Goal: Information Seeking & Learning: Learn about a topic

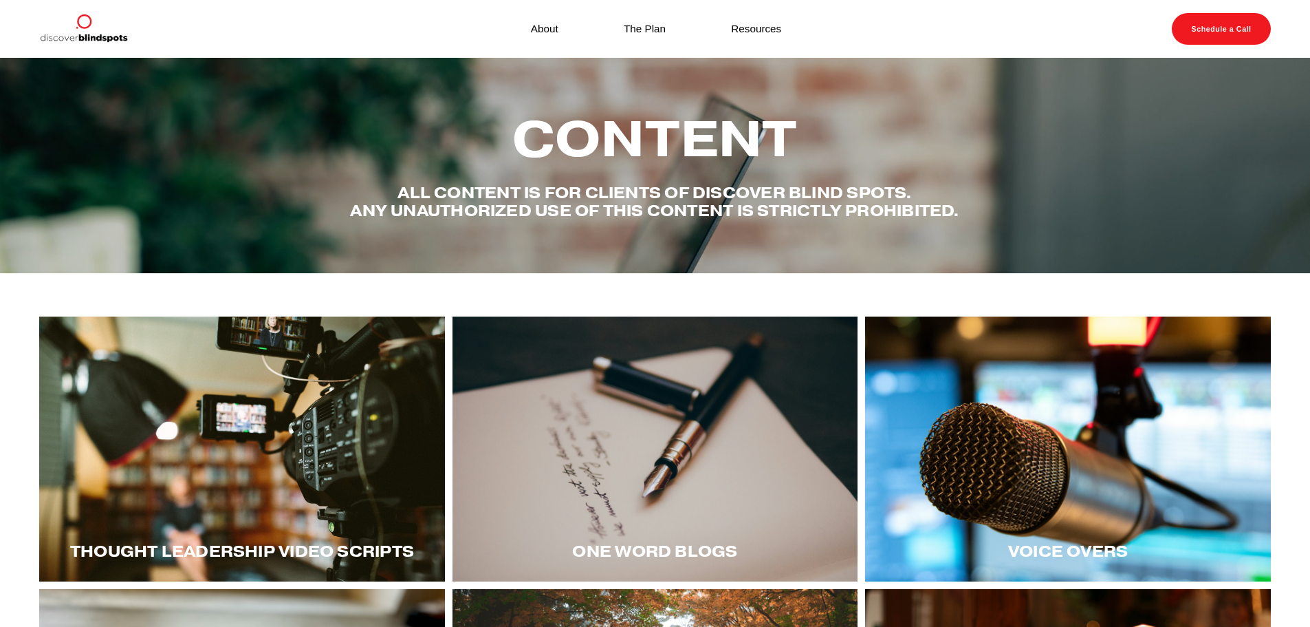
click at [334, 477] on div at bounding box center [242, 448] width 406 height 265
click at [1110, 491] on div at bounding box center [1068, 448] width 406 height 265
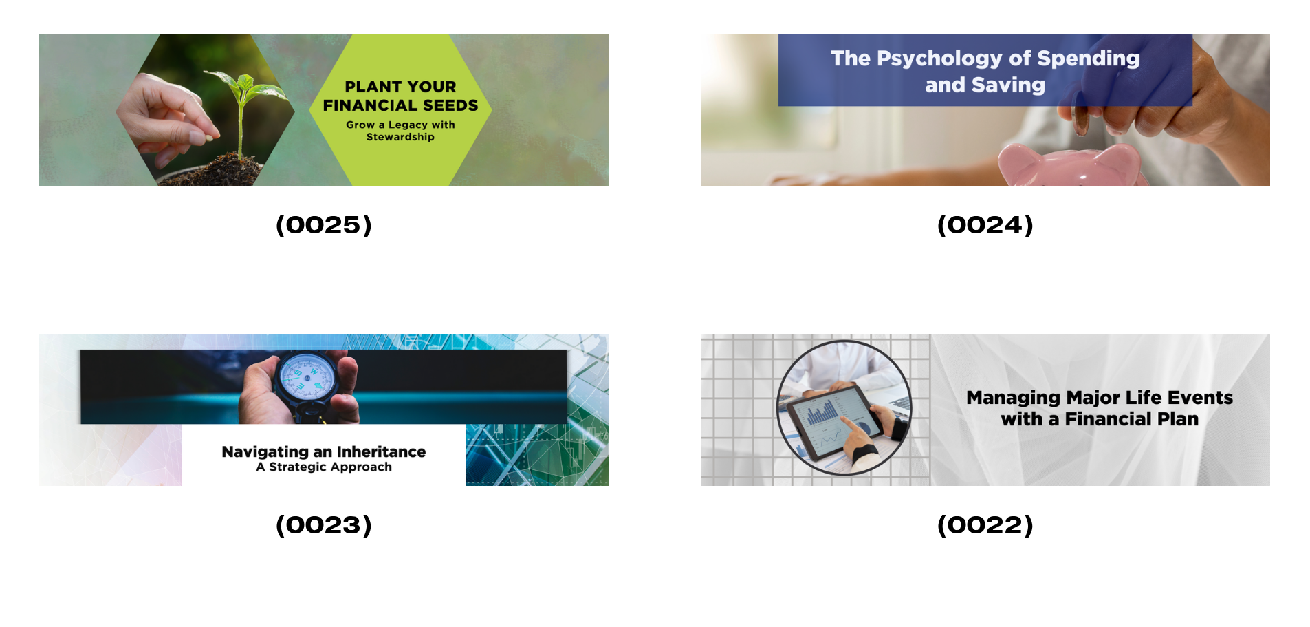
scroll to position [1169, 0]
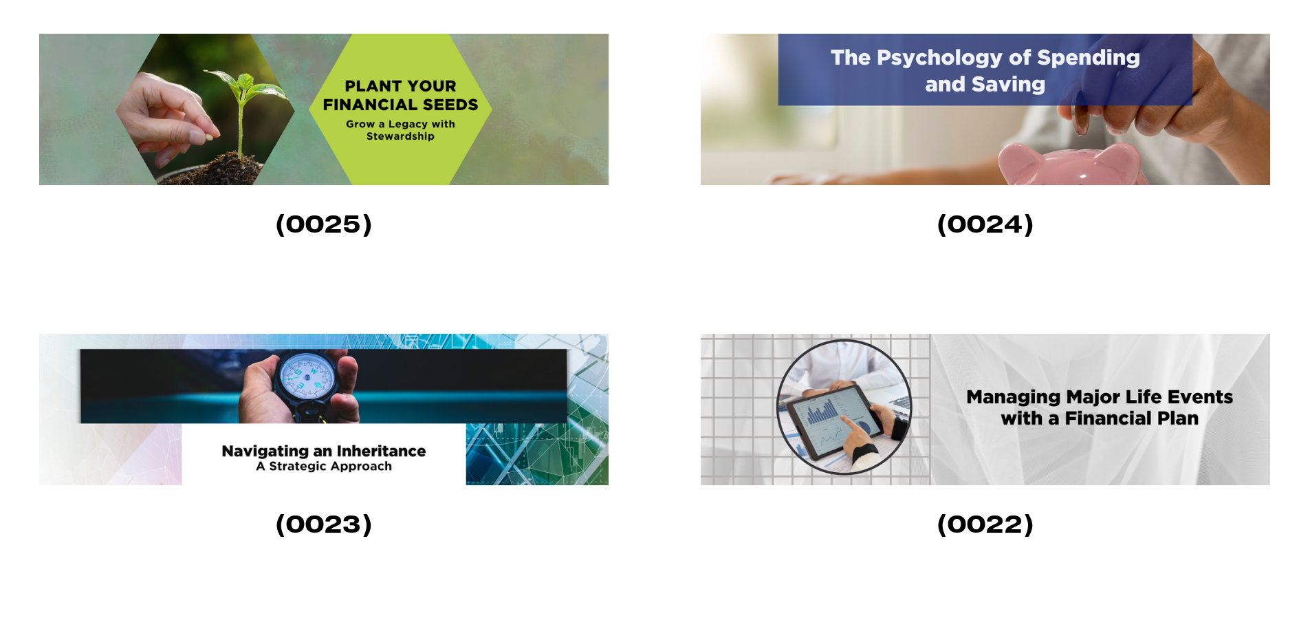
click at [442, 426] on img at bounding box center [323, 409] width 569 height 151
click at [1036, 389] on img at bounding box center [985, 409] width 569 height 151
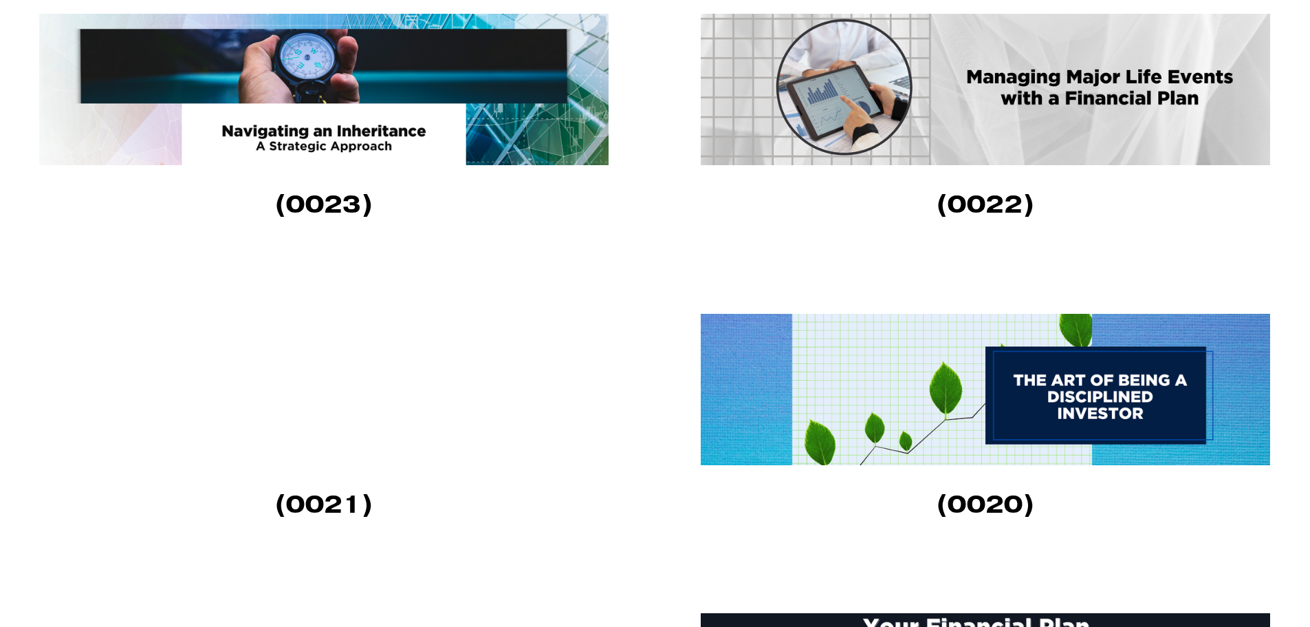
scroll to position [1582, 0]
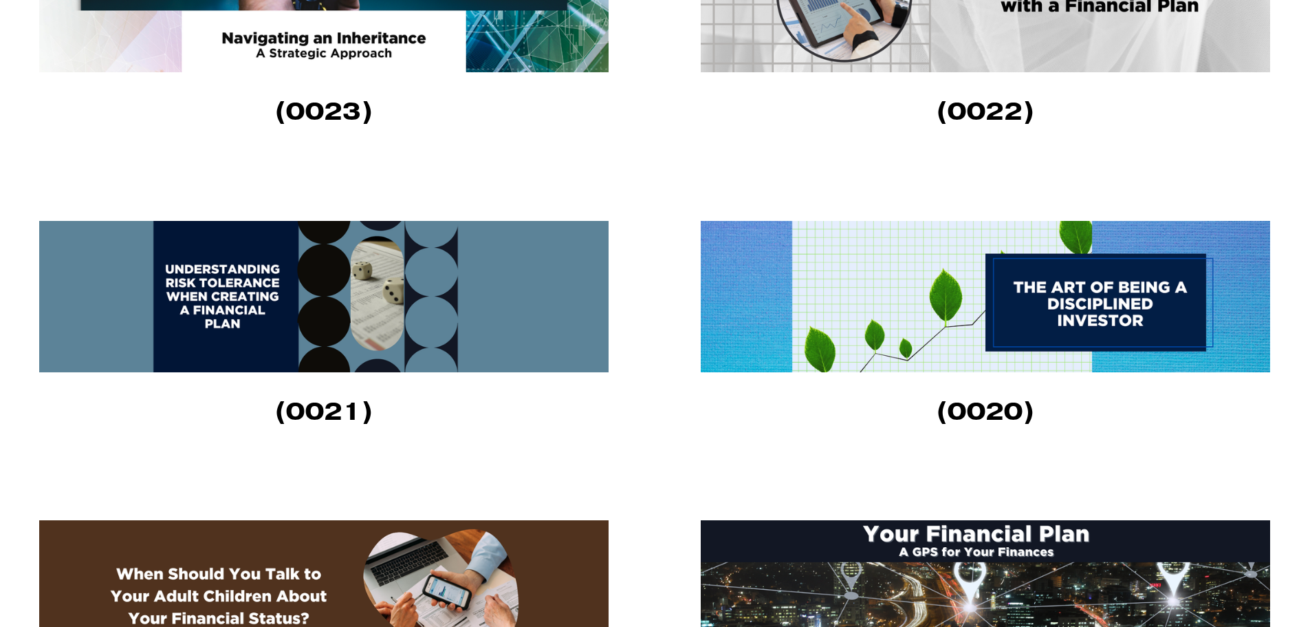
click at [843, 283] on img at bounding box center [985, 296] width 569 height 151
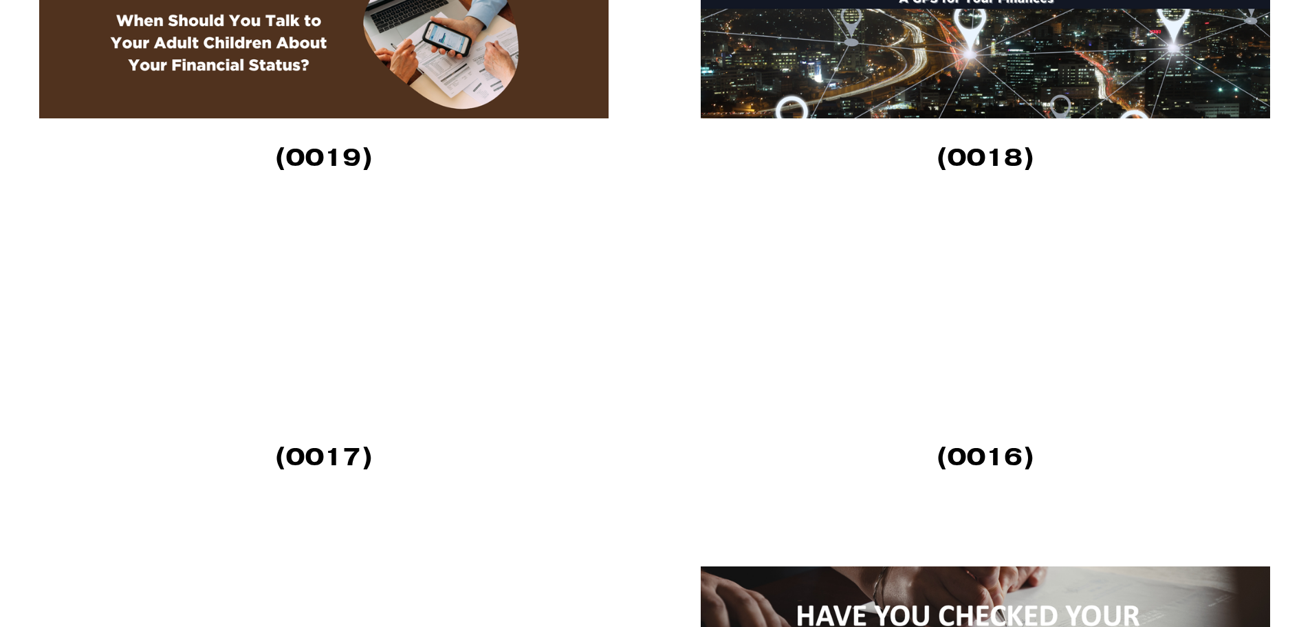
scroll to position [2476, 0]
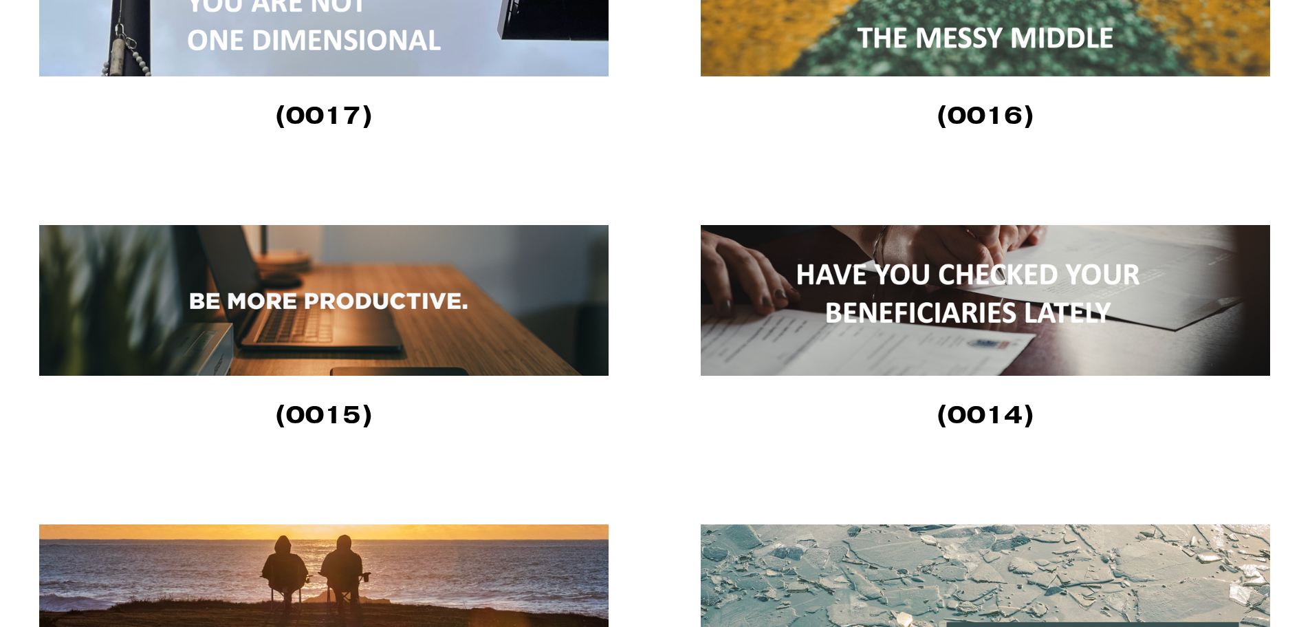
click at [892, 329] on img at bounding box center [985, 300] width 569 height 151
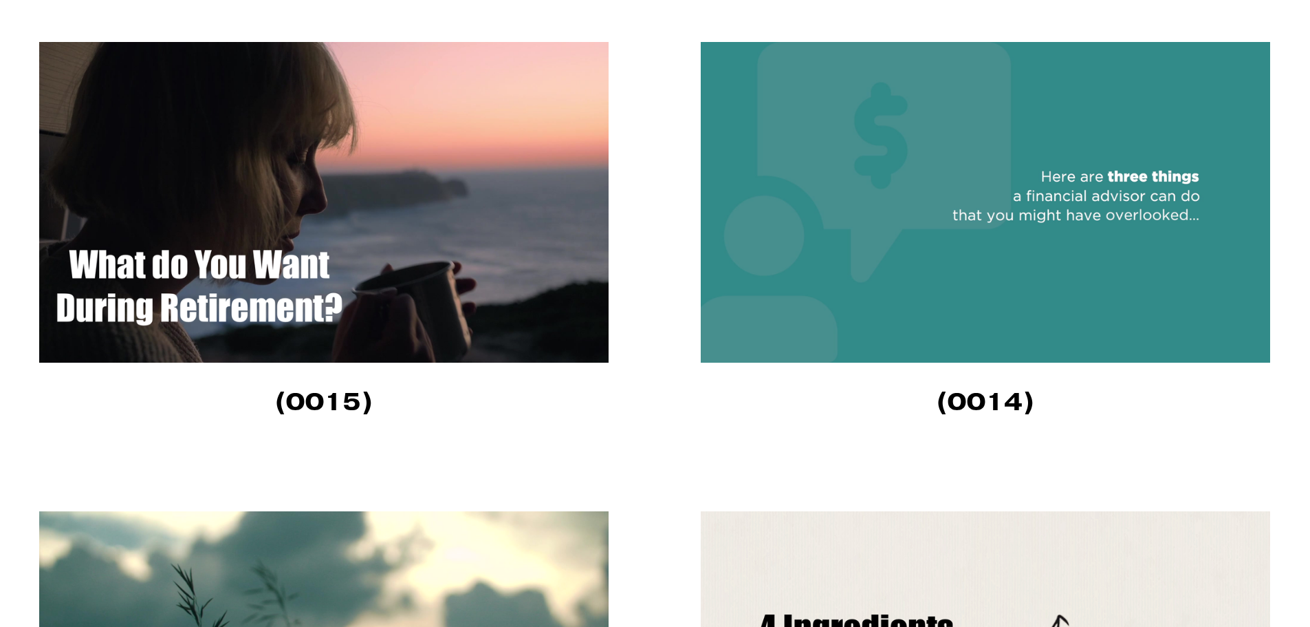
scroll to position [3714, 0]
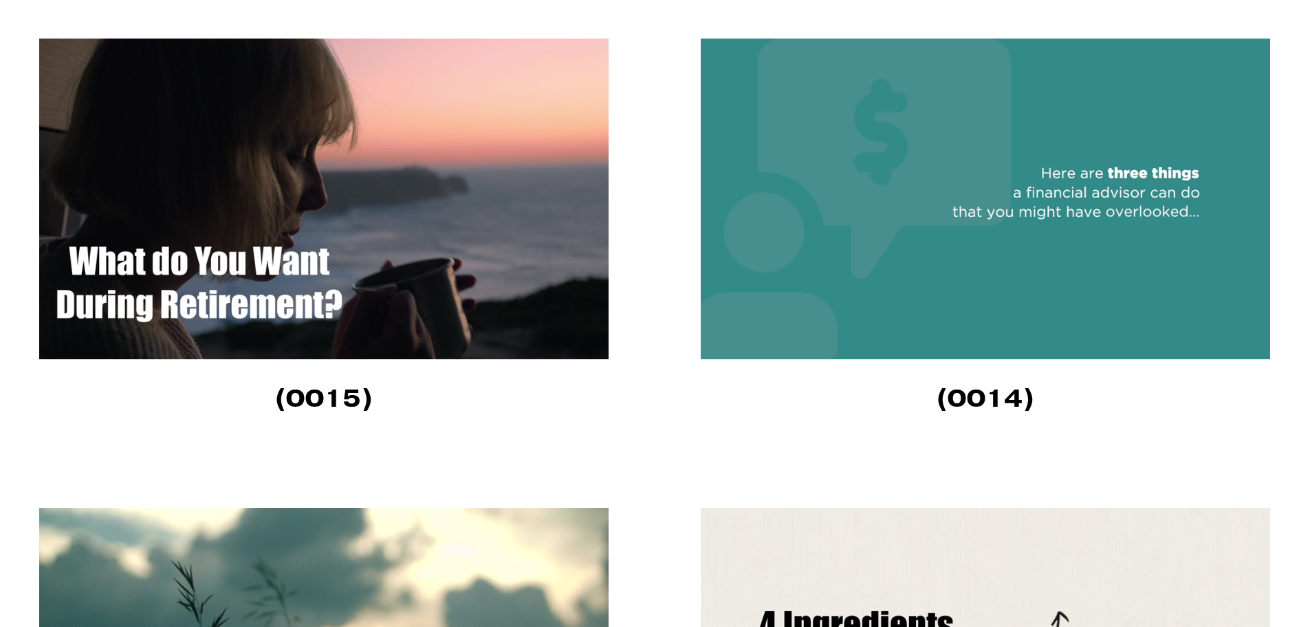
click at [326, 259] on img at bounding box center [323, 199] width 569 height 320
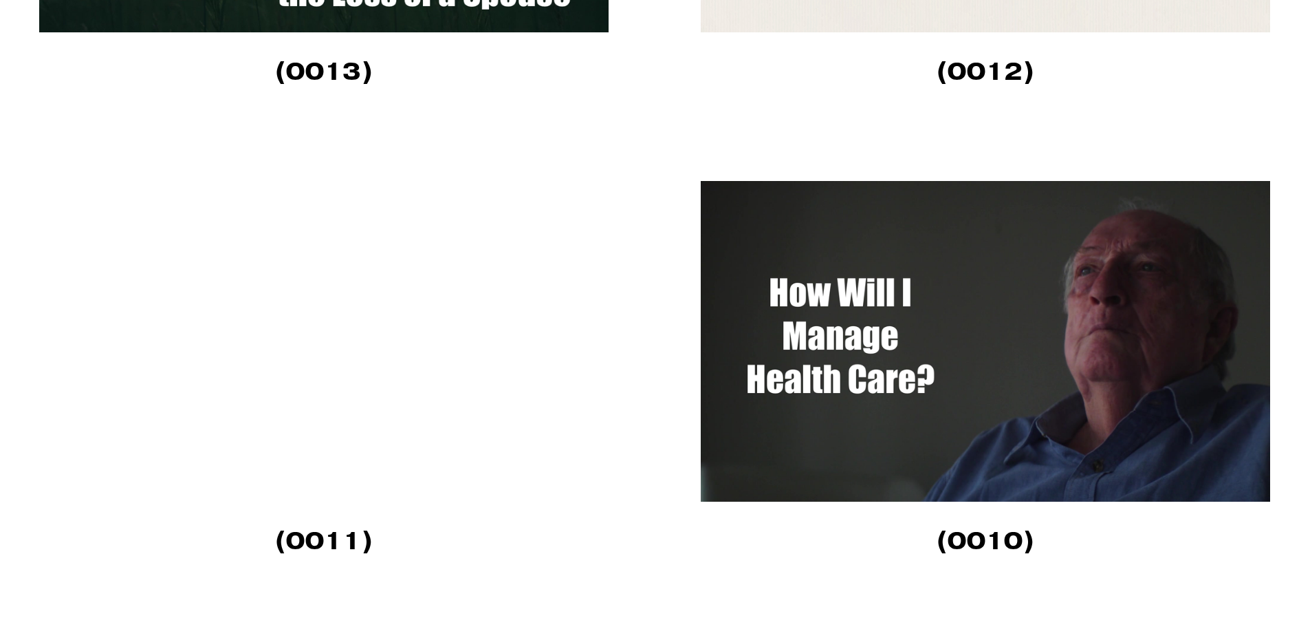
scroll to position [4539, 0]
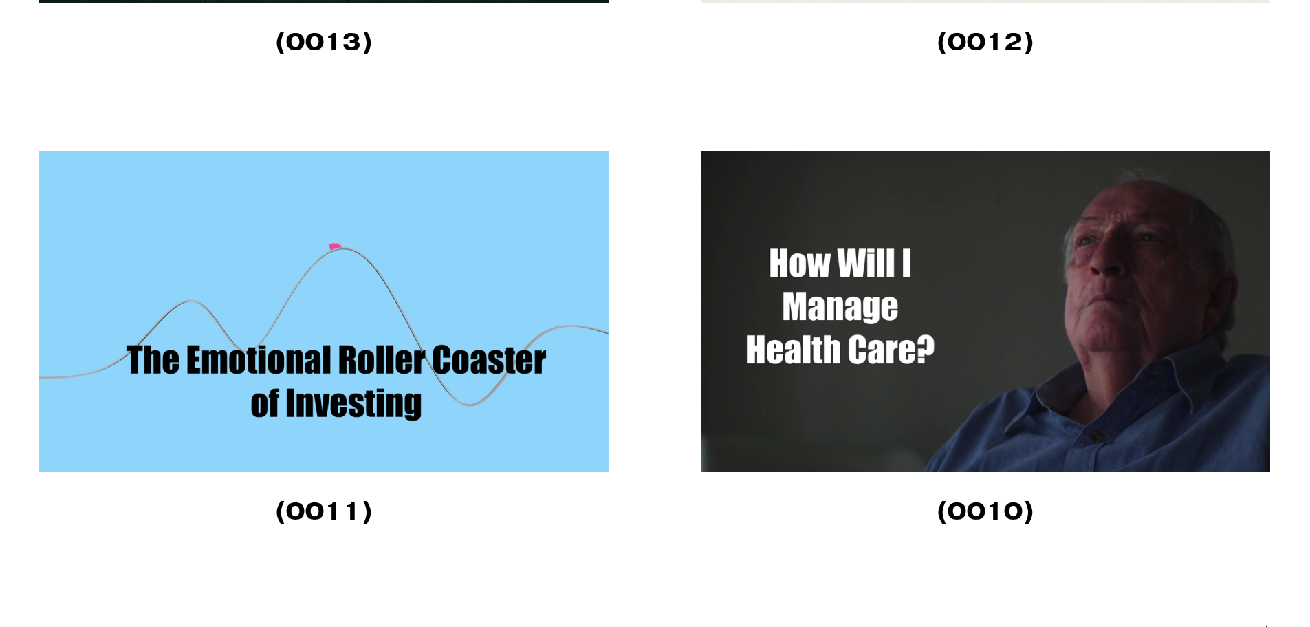
click at [585, 394] on img at bounding box center [323, 311] width 569 height 320
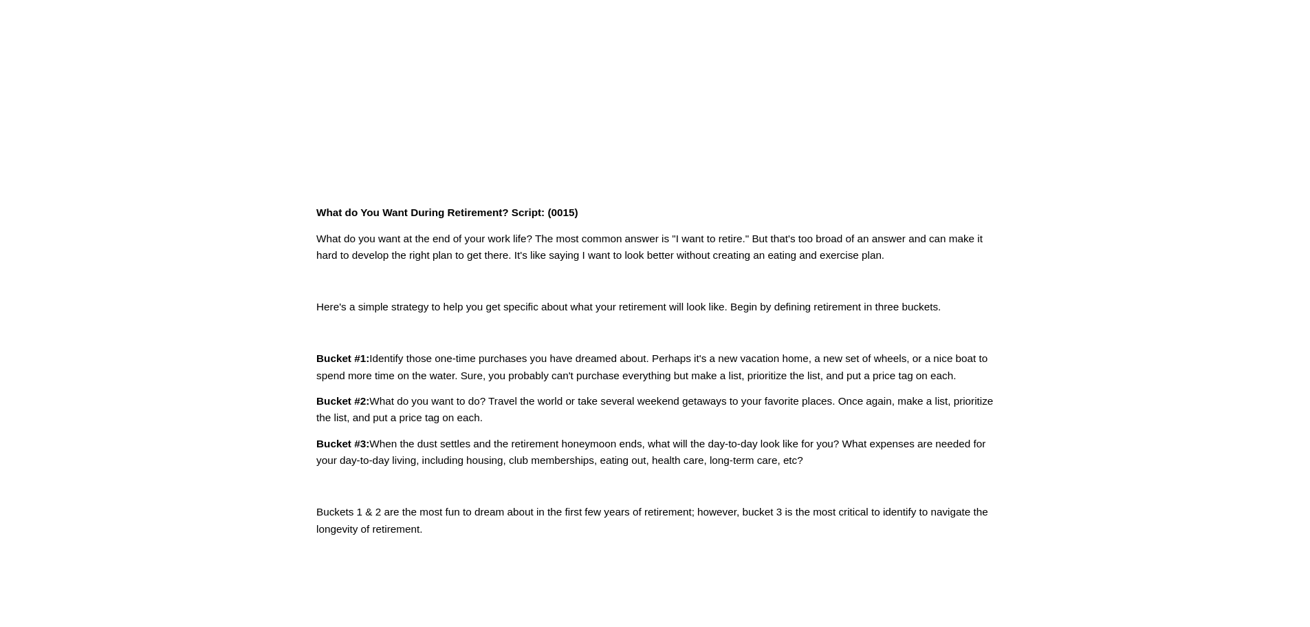
scroll to position [344, 0]
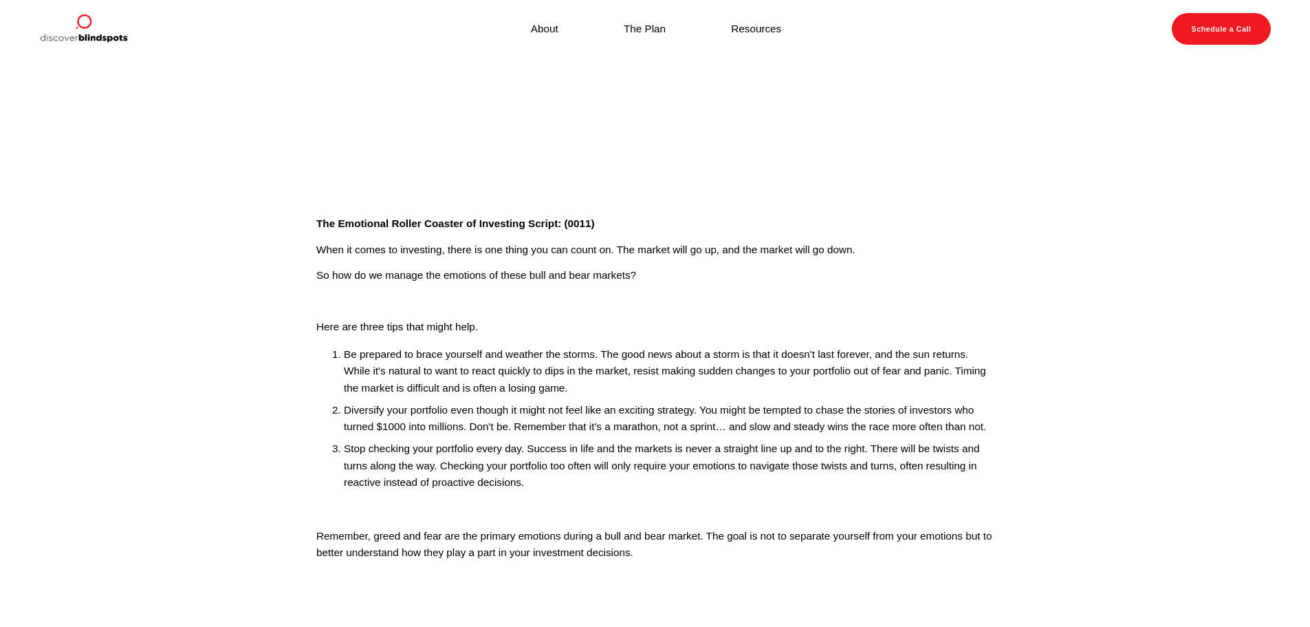
scroll to position [275, 0]
